Goal: Task Accomplishment & Management: Manage account settings

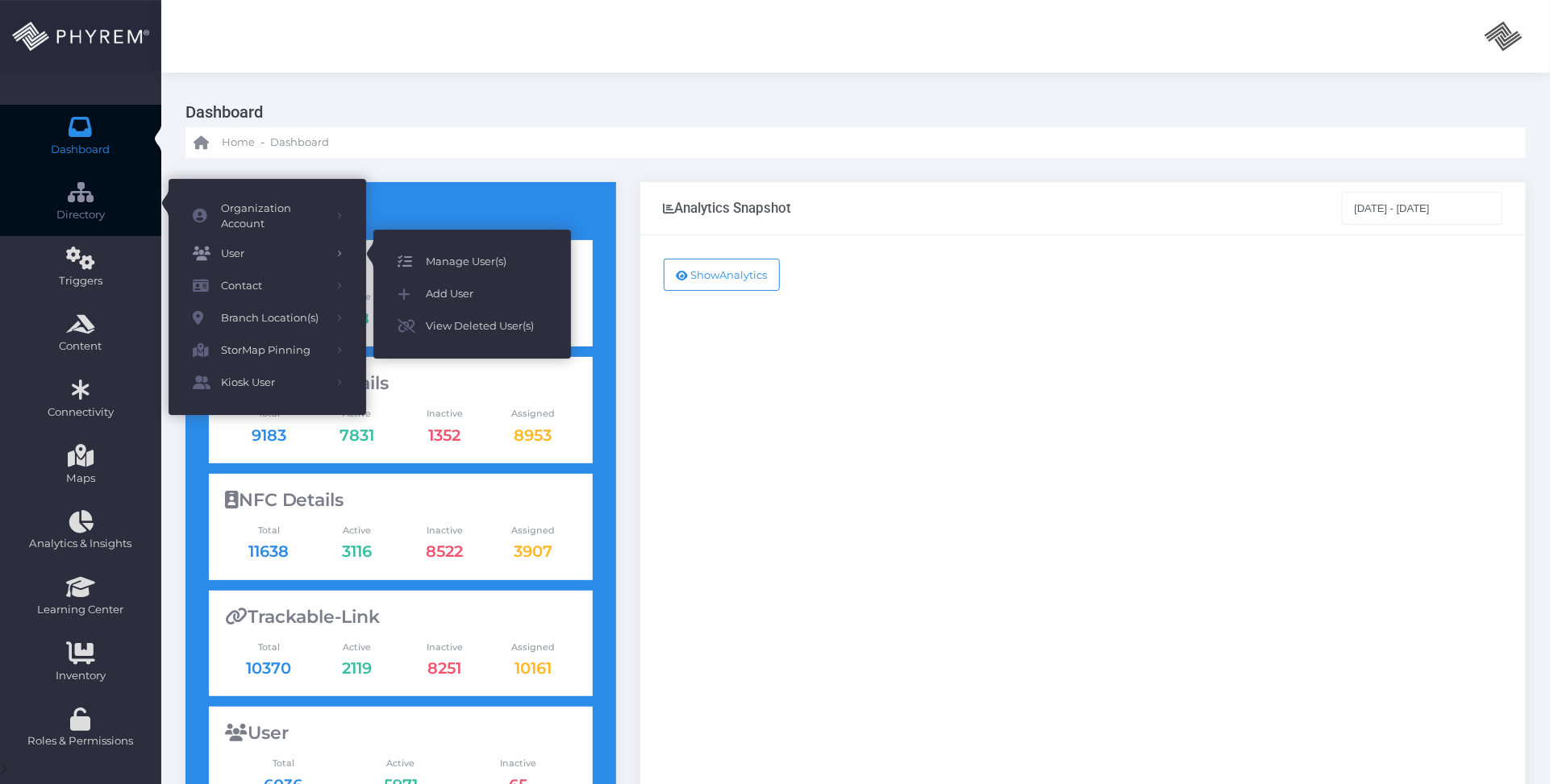
click at [484, 263] on span "Manage User(s)" at bounding box center [486, 262] width 121 height 21
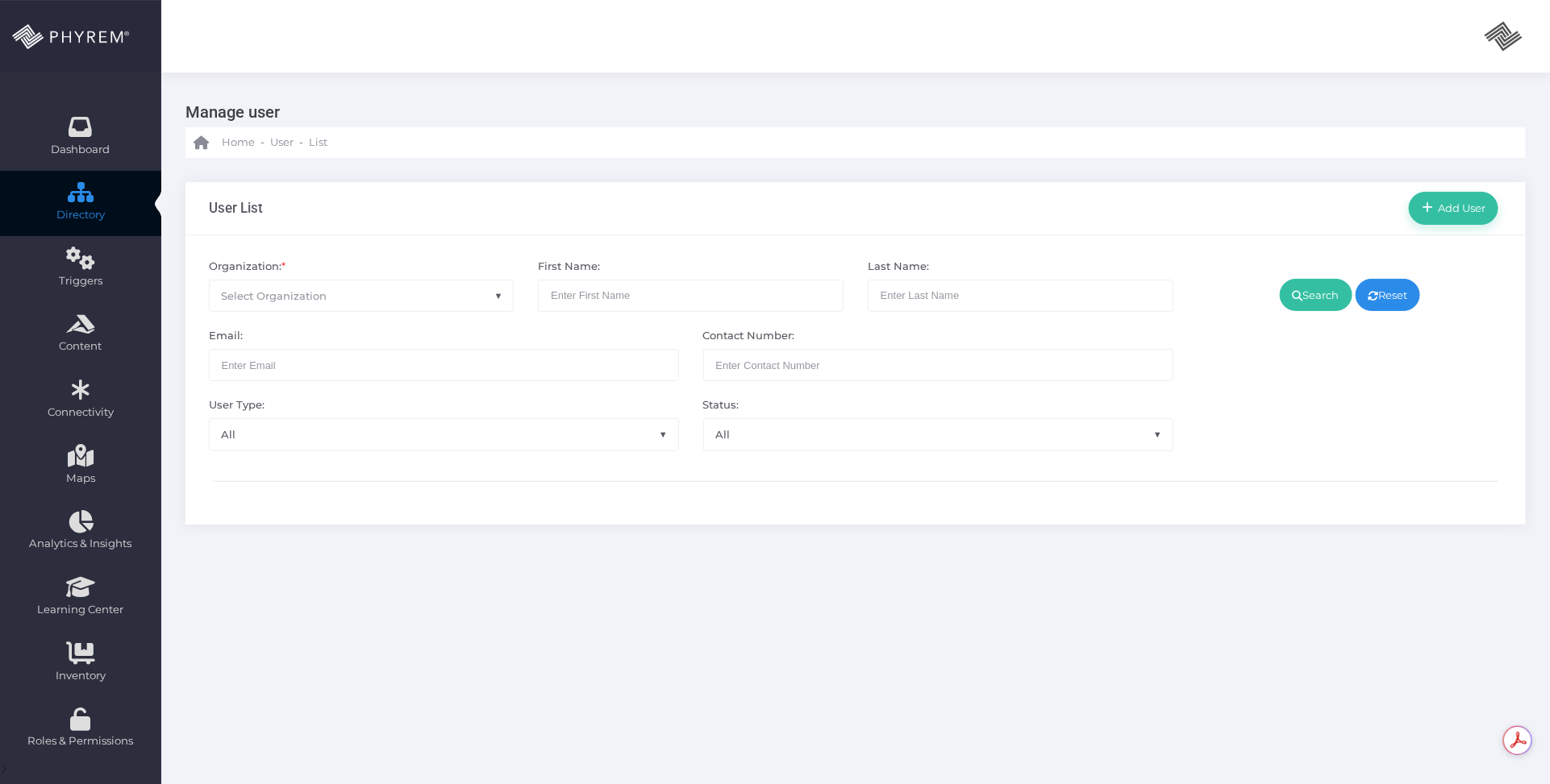
click at [426, 291] on span "Select Organization" at bounding box center [361, 296] width 304 height 30
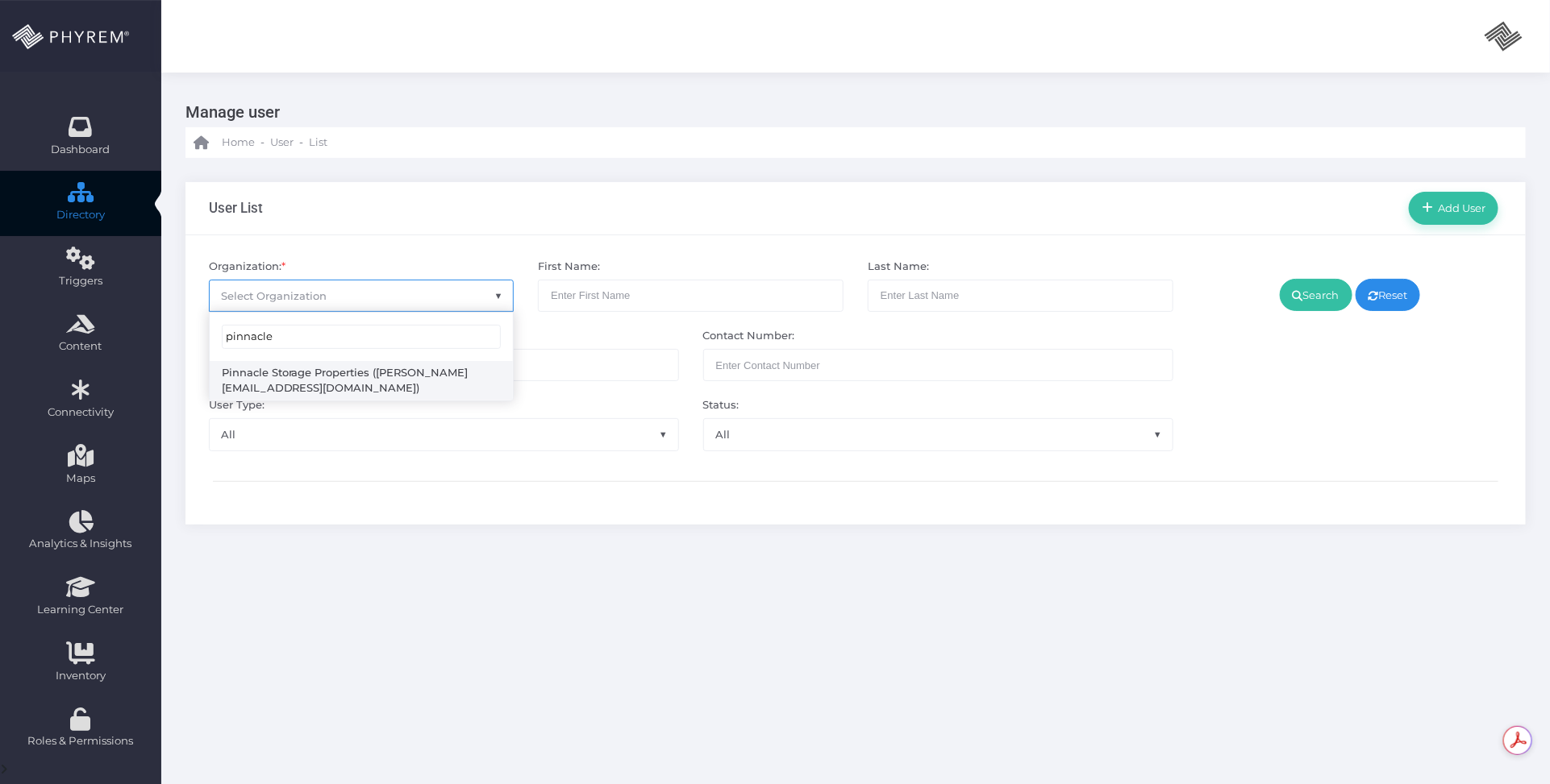
type input "pinnacle"
select select "4799"
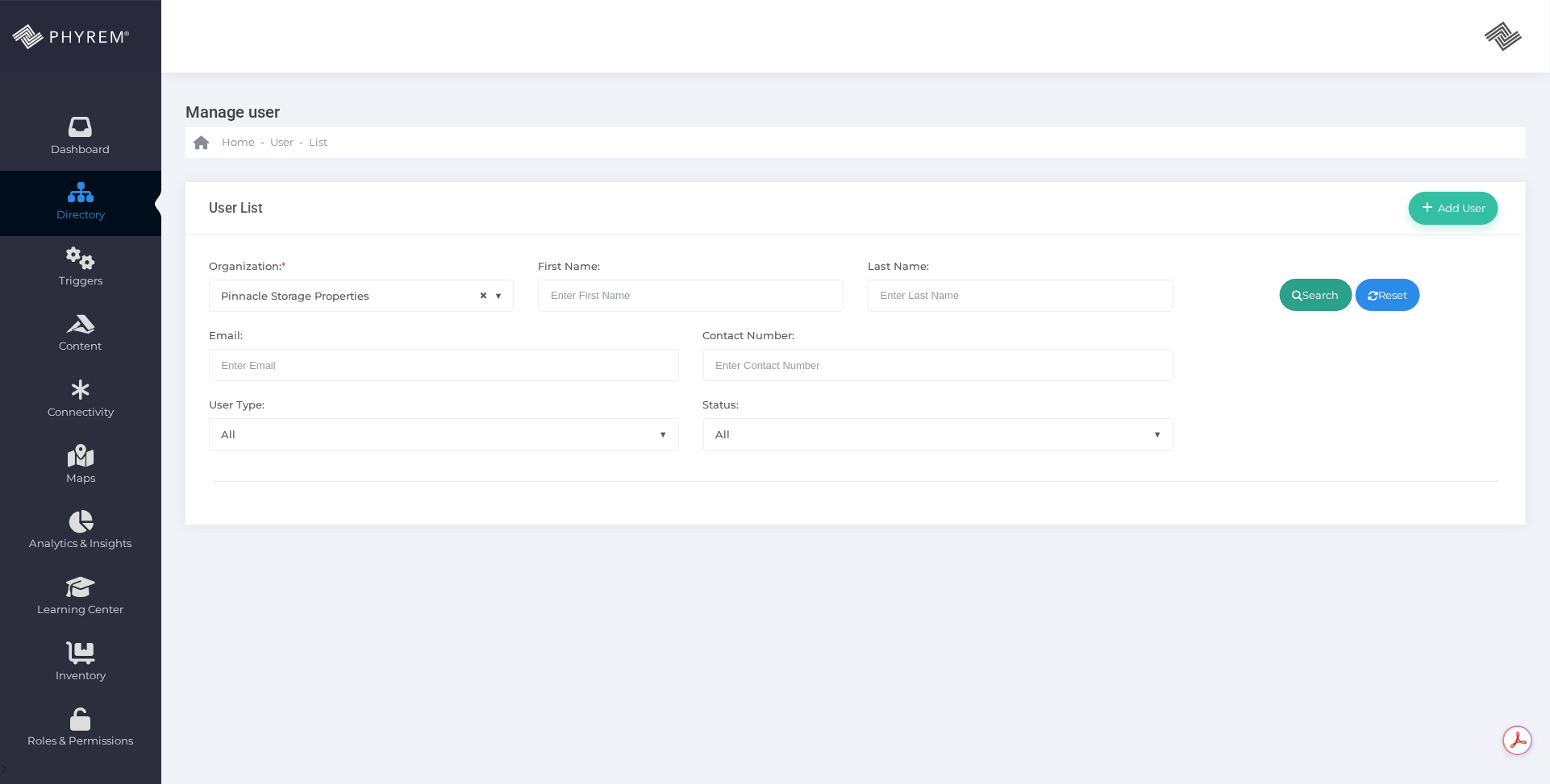
click at [1300, 298] on link "Search" at bounding box center [1316, 295] width 73 height 32
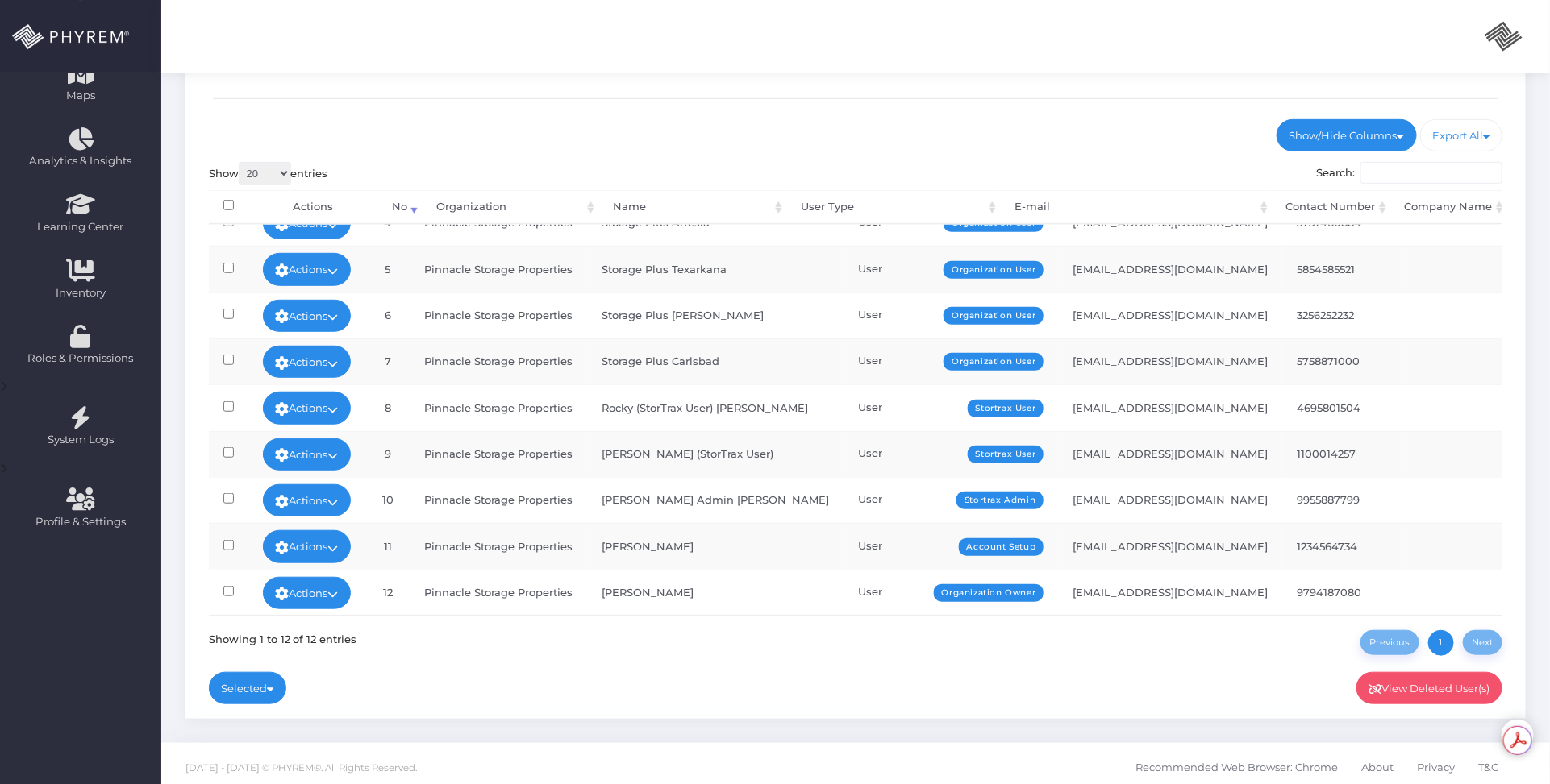
scroll to position [390, 0]
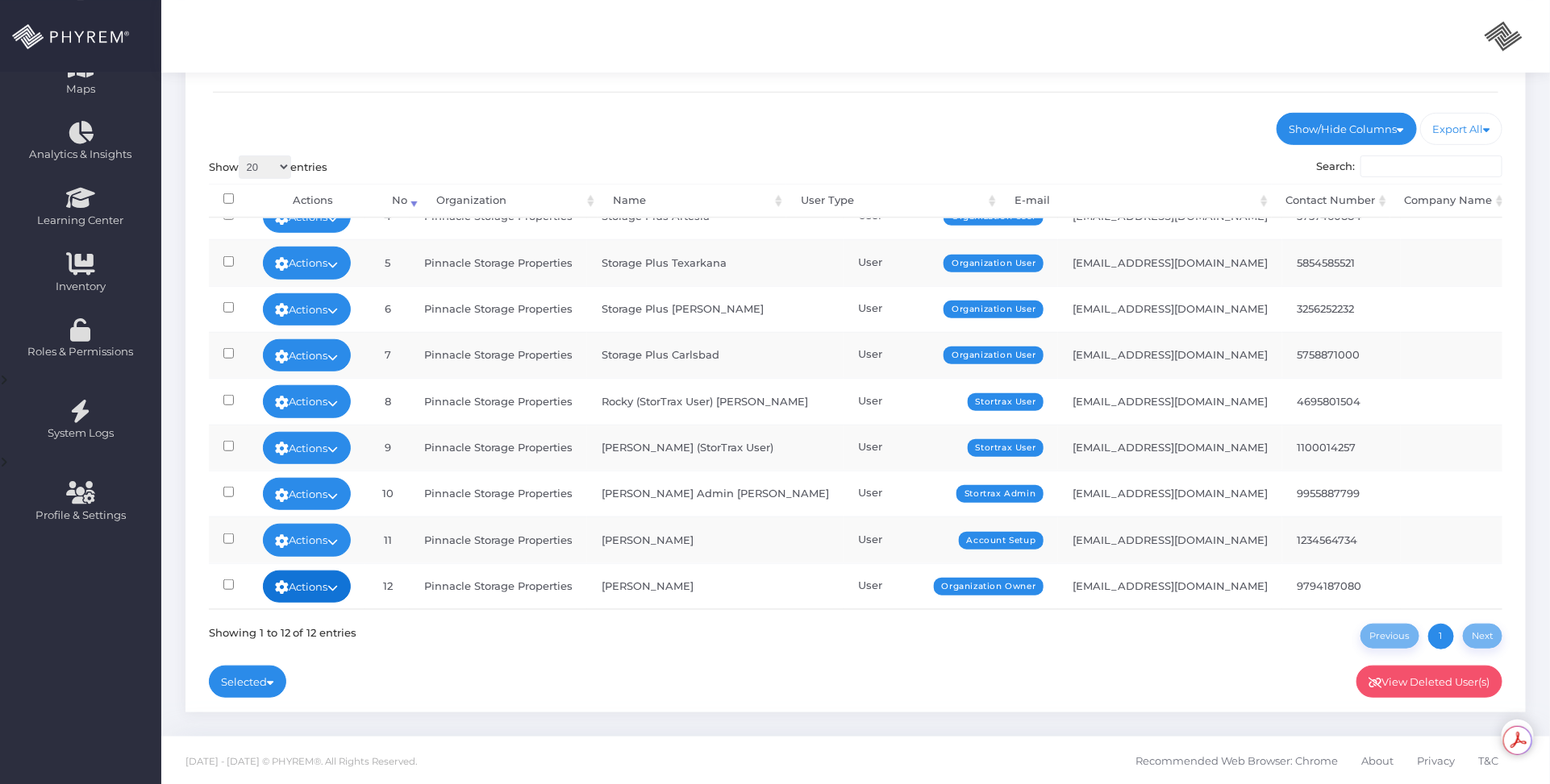
click at [337, 571] on link "Actions" at bounding box center [308, 587] width 89 height 32
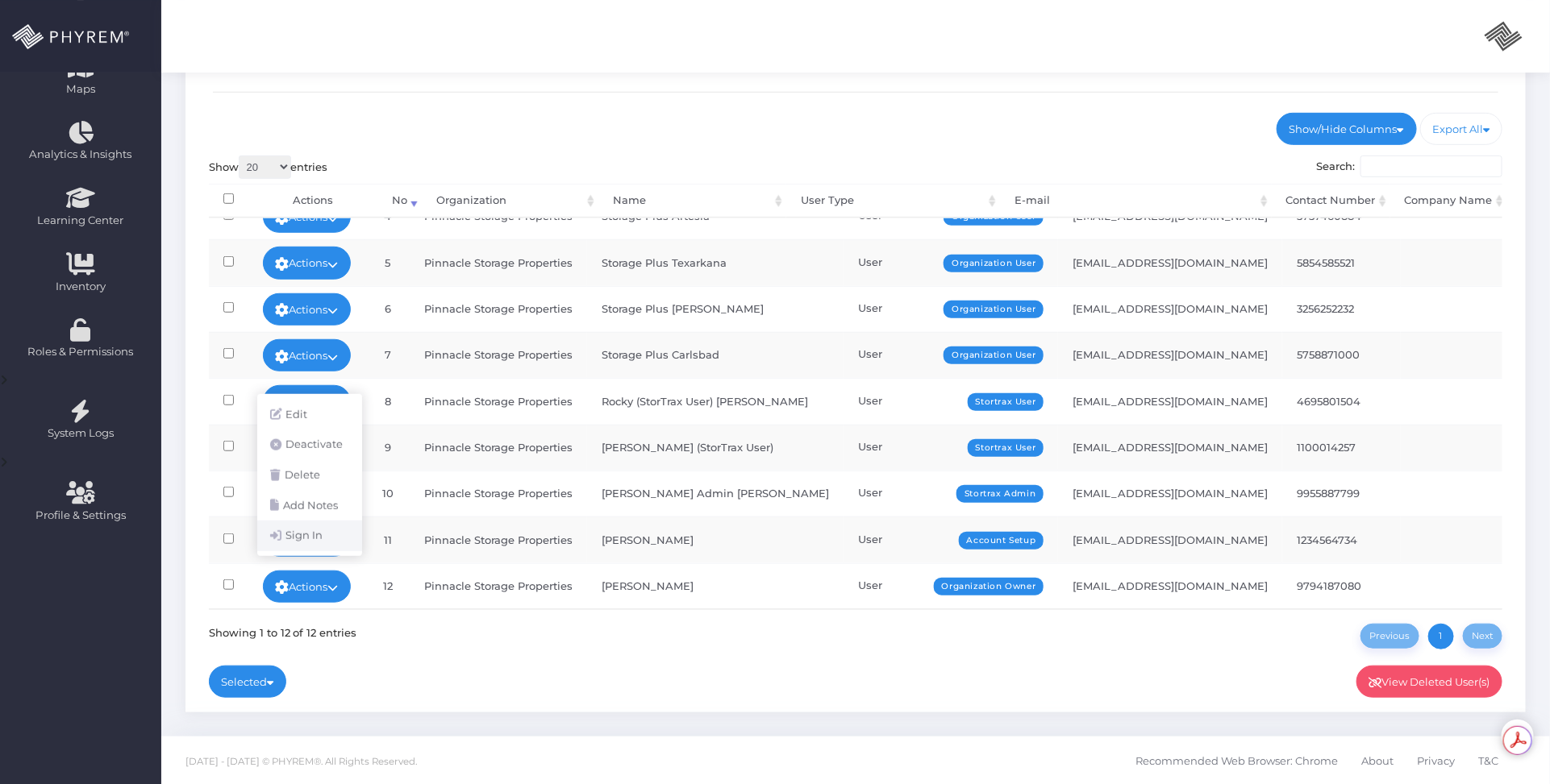
click at [320, 533] on link "Sign In" at bounding box center [309, 536] width 105 height 30
